Goal: Information Seeking & Learning: Check status

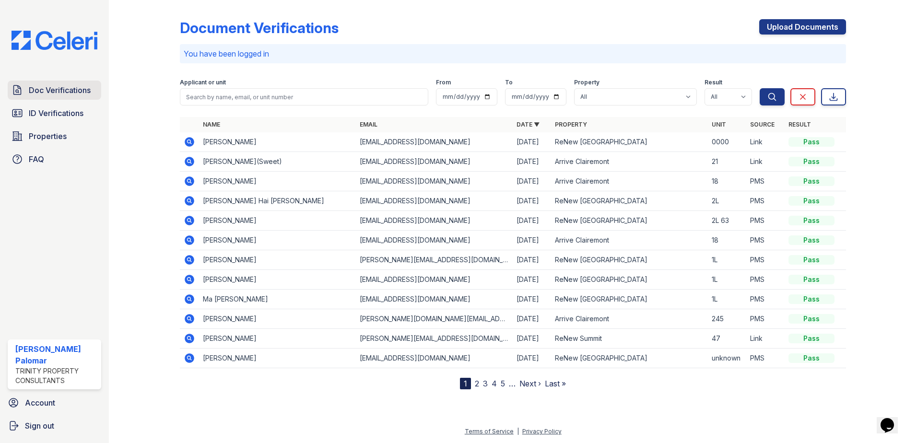
click at [76, 94] on span "Doc Verifications" at bounding box center [60, 90] width 62 height 12
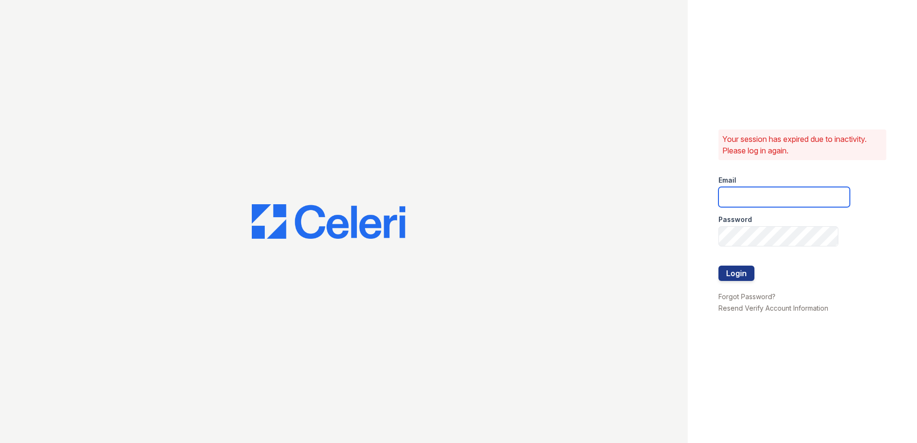
type input "[EMAIL_ADDRESS][DOMAIN_NAME]"
click at [740, 272] on button "Login" at bounding box center [737, 273] width 36 height 15
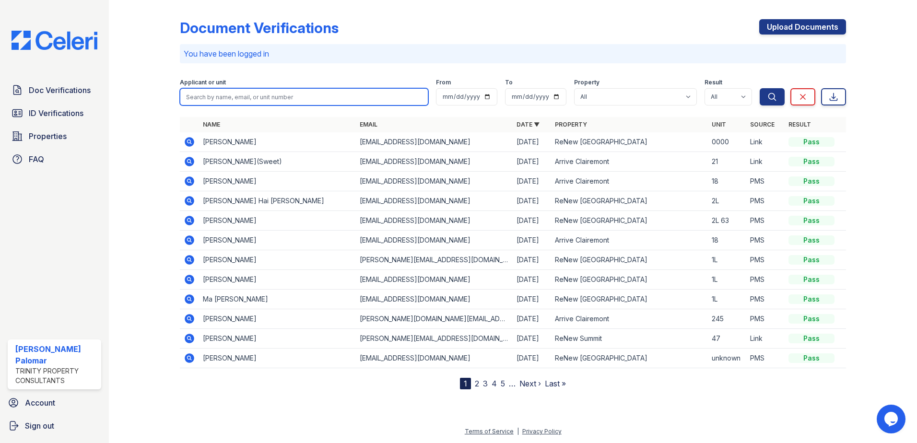
click at [258, 101] on input "search" at bounding box center [304, 96] width 249 height 17
type input "[PERSON_NAME]"
click at [760, 88] on button "Search" at bounding box center [772, 96] width 25 height 17
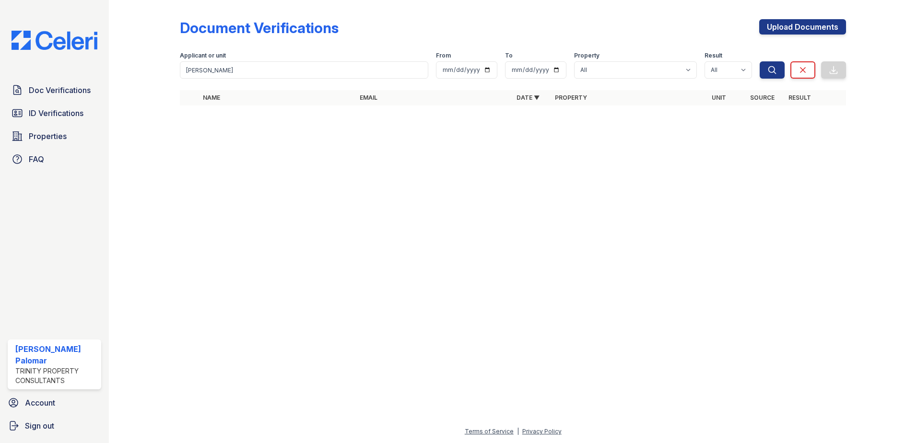
click at [241, 54] on div "Applicant or unit" at bounding box center [304, 57] width 249 height 10
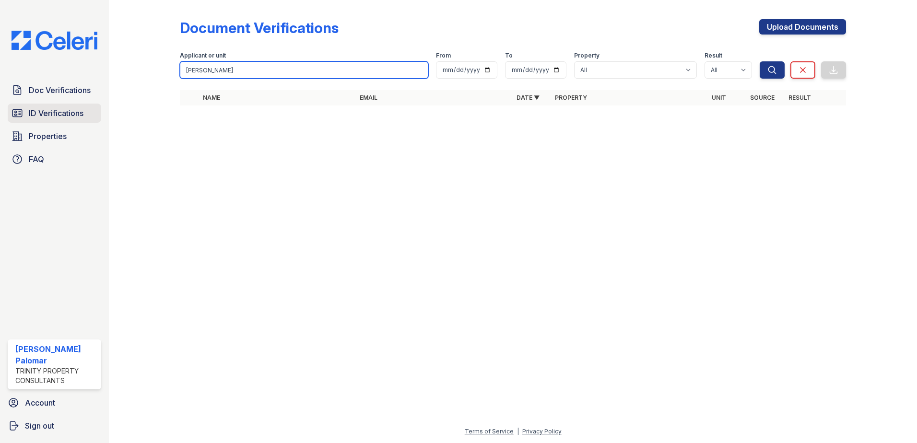
drag, startPoint x: 225, startPoint y: 71, endPoint x: 36, endPoint y: 104, distance: 191.9
click at [36, 104] on div "Doc Verifications ID Verifications Properties FAQ [PERSON_NAME] Palomar Trinity…" at bounding box center [458, 221] width 917 height 443
type input "[PERSON_NAME]"
click at [760, 61] on button "Search" at bounding box center [772, 69] width 25 height 17
click at [231, 68] on input "Vasquez" at bounding box center [304, 69] width 249 height 17
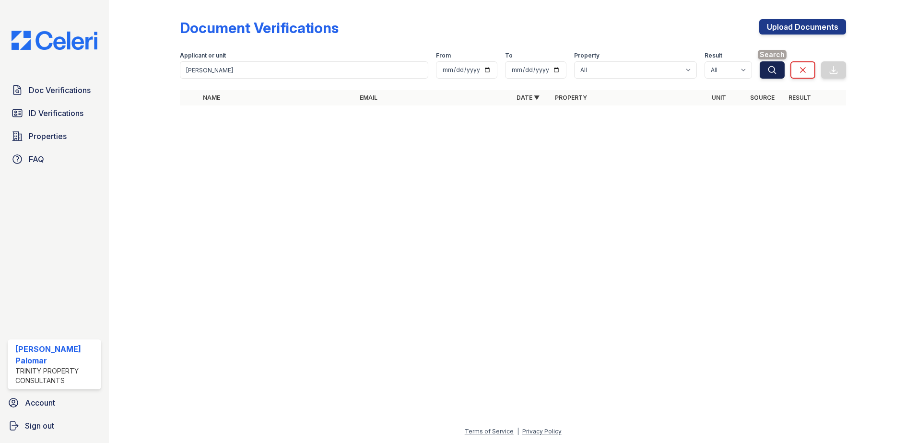
click at [767, 70] on button "Search" at bounding box center [772, 69] width 25 height 17
click at [72, 85] on span "Doc Verifications" at bounding box center [60, 90] width 62 height 12
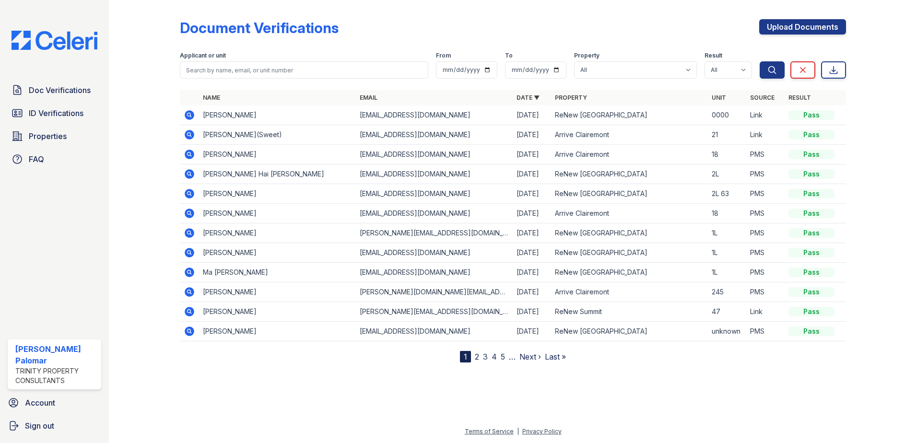
click at [282, 59] on div "Applicant or unit" at bounding box center [304, 57] width 249 height 10
click at [283, 77] on input "search" at bounding box center [304, 69] width 249 height 17
type input "Kristal"
click at [760, 61] on button "Search" at bounding box center [772, 69] width 25 height 17
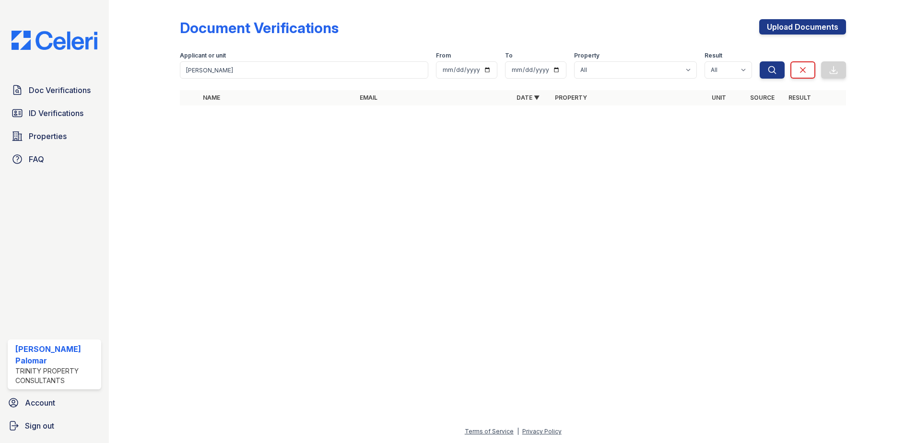
click at [261, 79] on form "Applicant or unit Kristal From To Property All Arrive Clairemont ReNew Alpine R…" at bounding box center [513, 63] width 666 height 38
click at [264, 73] on input "Kristal" at bounding box center [304, 69] width 249 height 17
type input "Kristal"
click at [760, 61] on button "Search" at bounding box center [772, 69] width 25 height 17
click at [266, 72] on input "Kristal" at bounding box center [304, 69] width 249 height 17
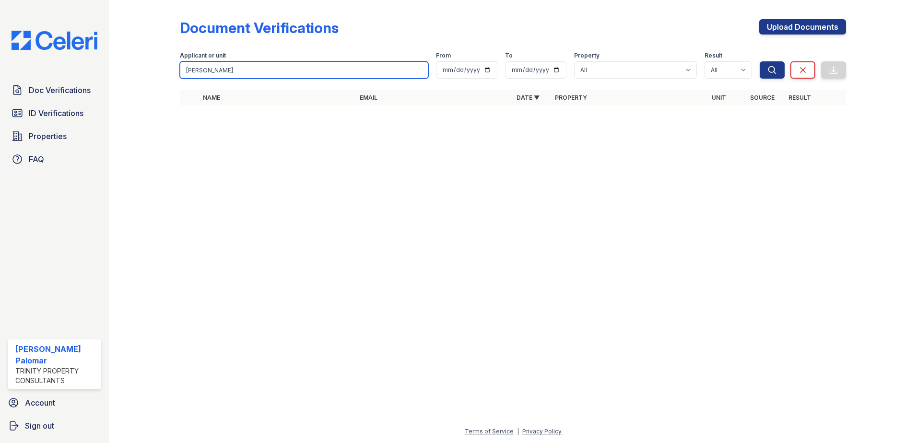
drag, startPoint x: 266, startPoint y: 72, endPoint x: 0, endPoint y: 81, distance: 265.9
click at [0, 81] on html "Doc Verifications ID Verifications Properties FAQ Gustavo Sencion Palomar Trini…" at bounding box center [458, 221] width 917 height 443
type input "Crystal"
click at [760, 61] on button "Search" at bounding box center [772, 69] width 25 height 17
drag, startPoint x: 216, startPoint y: 66, endPoint x: 0, endPoint y: 97, distance: 218.1
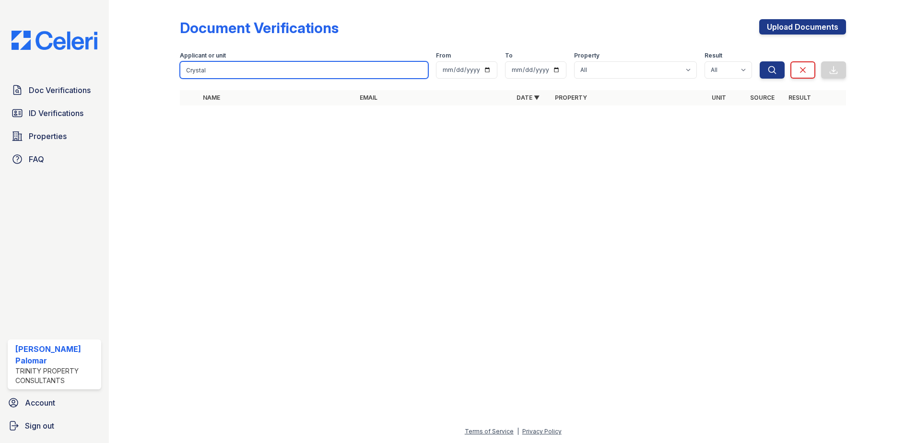
click at [0, 97] on html "Doc Verifications ID Verifications Properties FAQ Gustavo Sencion Palomar Trini…" at bounding box center [458, 221] width 917 height 443
type input "Vasquez"
click at [760, 61] on button "Search" at bounding box center [772, 69] width 25 height 17
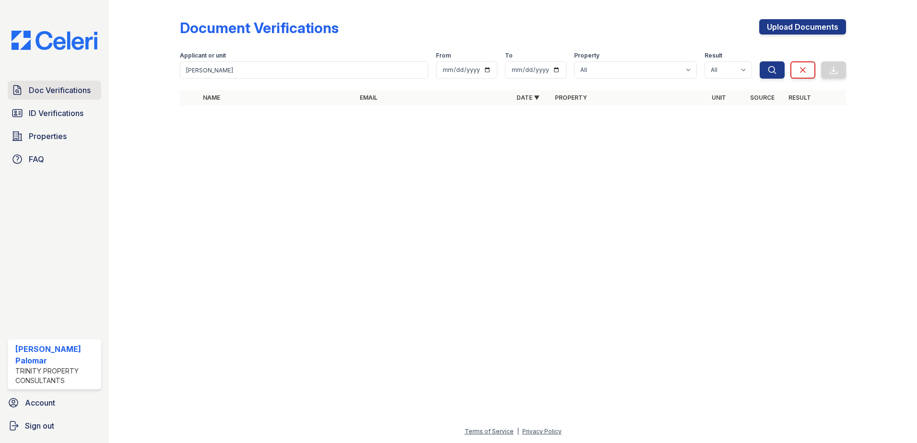
click at [73, 83] on link "Doc Verifications" at bounding box center [55, 90] width 94 height 19
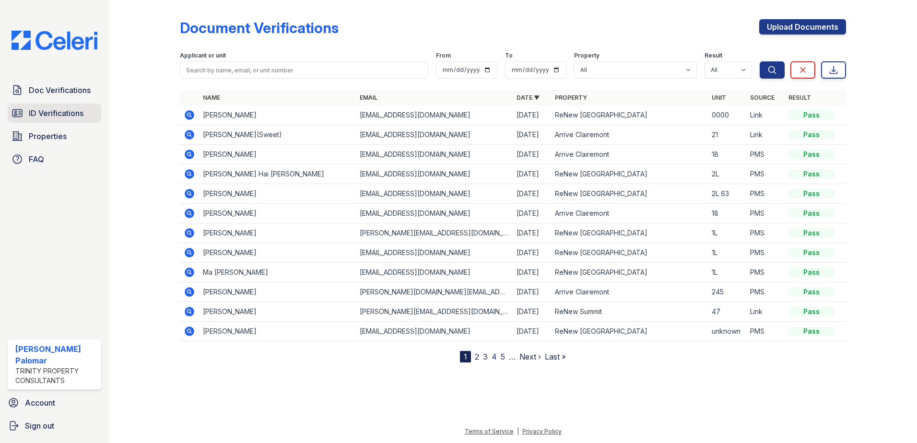
click at [63, 107] on link "ID Verifications" at bounding box center [55, 113] width 94 height 19
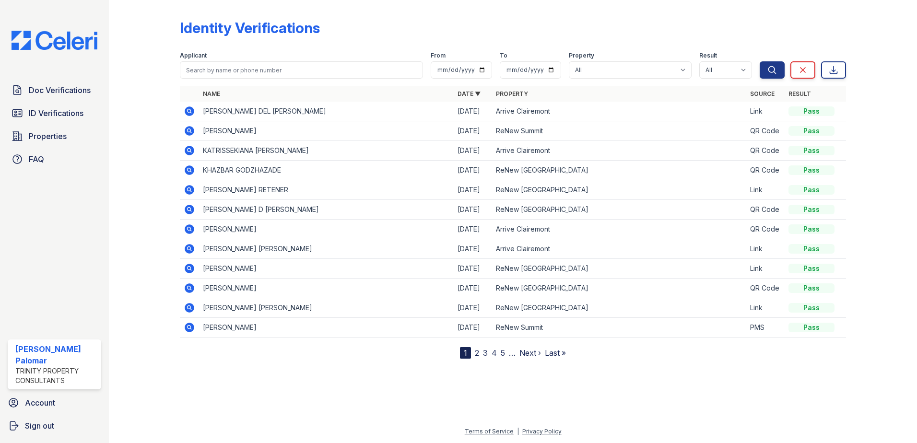
click at [284, 84] on div at bounding box center [513, 85] width 666 height 4
click at [281, 70] on input "search" at bounding box center [301, 69] width 243 height 17
